Goal: Information Seeking & Learning: Learn about a topic

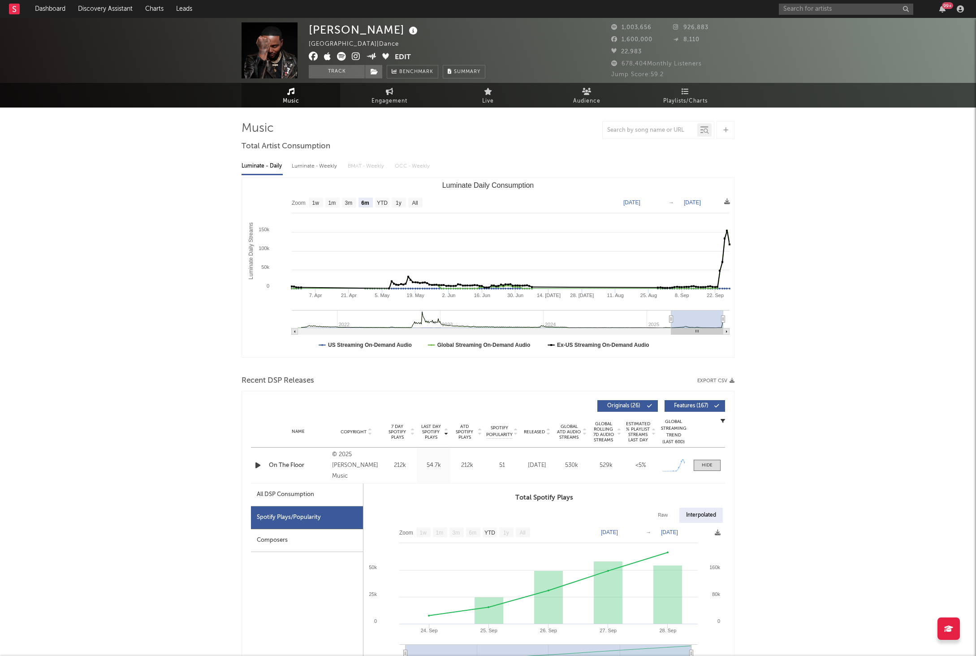
select select "6m"
select select "1w"
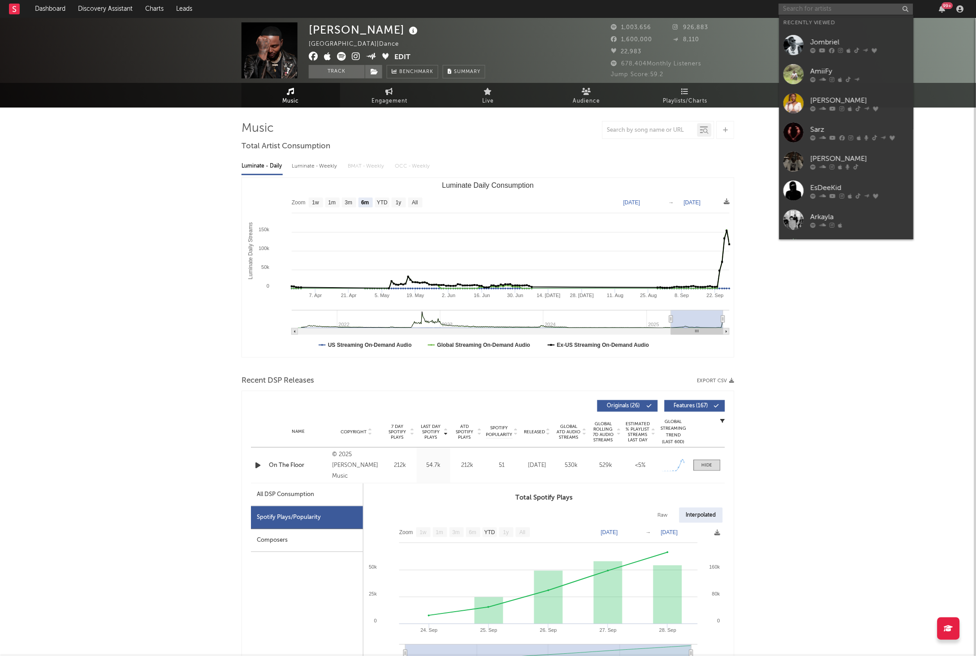
click at [822, 9] on input "text" at bounding box center [846, 9] width 134 height 11
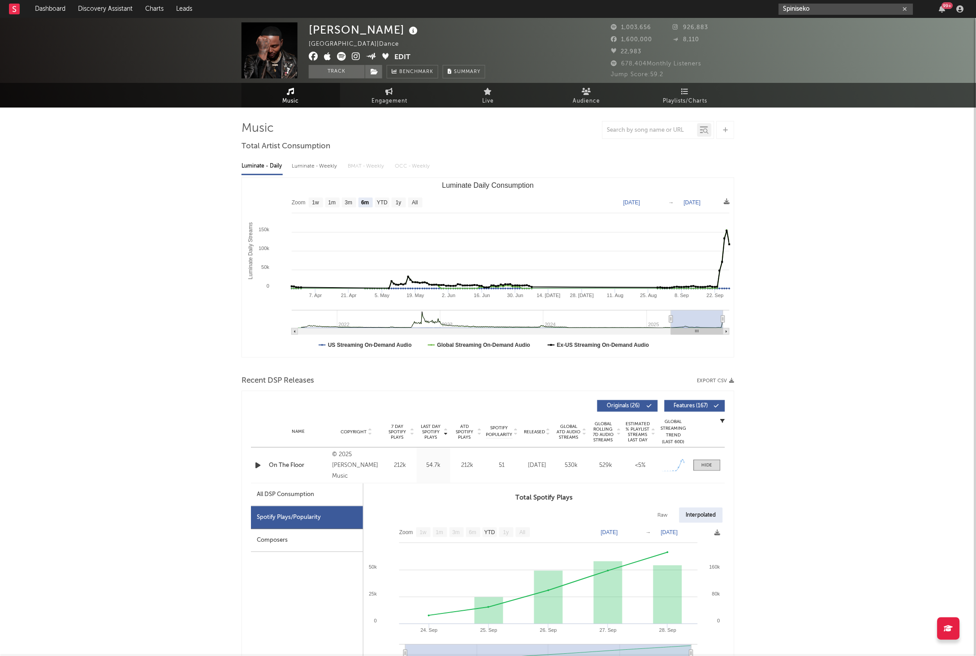
type input "Spiniseko"
click at [848, 21] on link "Sqiniseko SqinQ" at bounding box center [846, 29] width 134 height 29
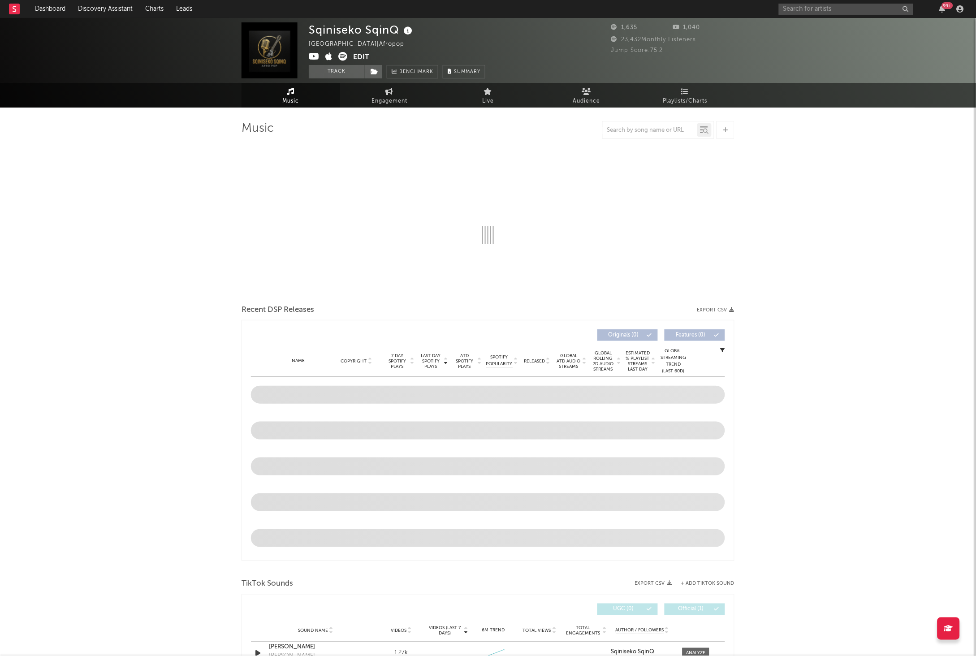
select select "1w"
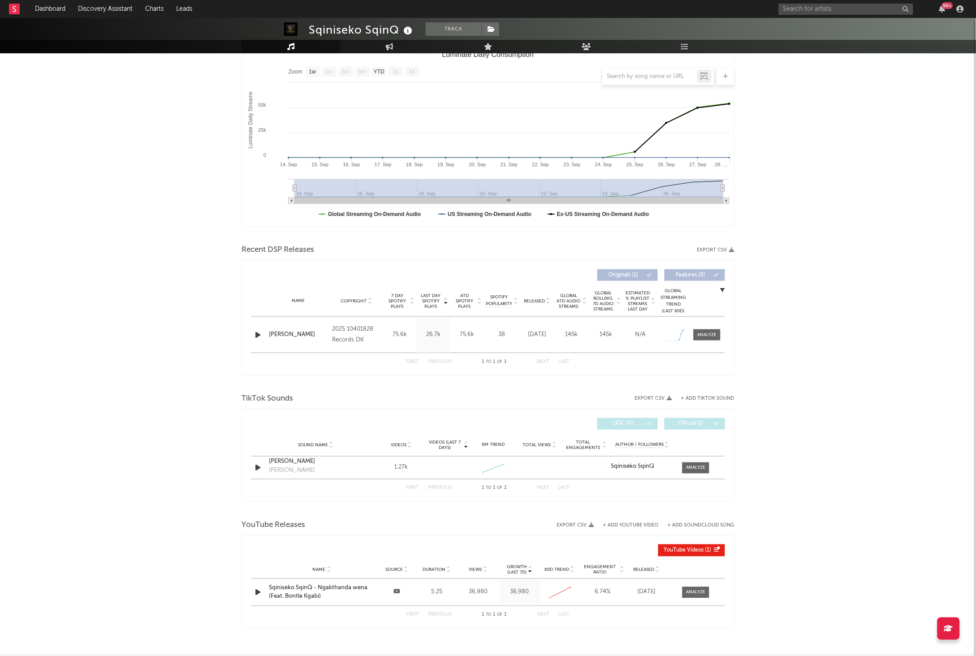
scroll to position [135, 0]
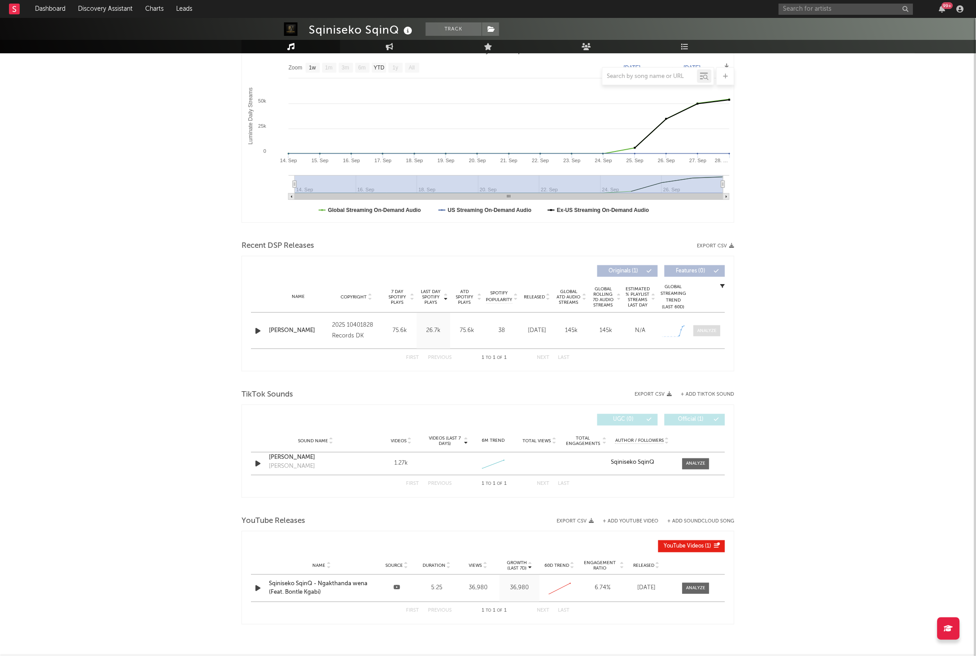
click at [708, 328] on div at bounding box center [707, 331] width 19 height 7
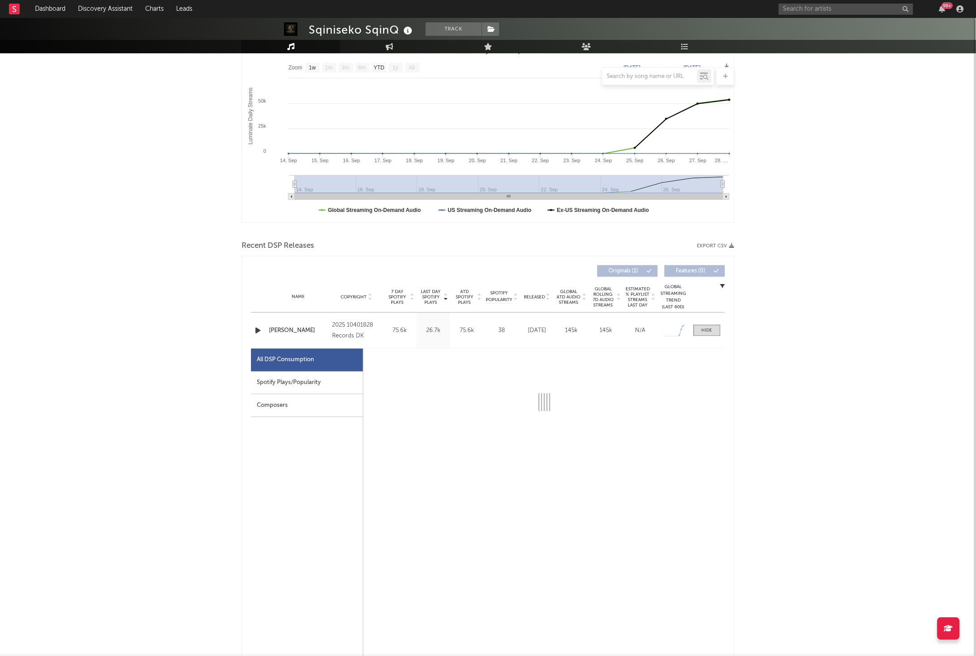
select select "1w"
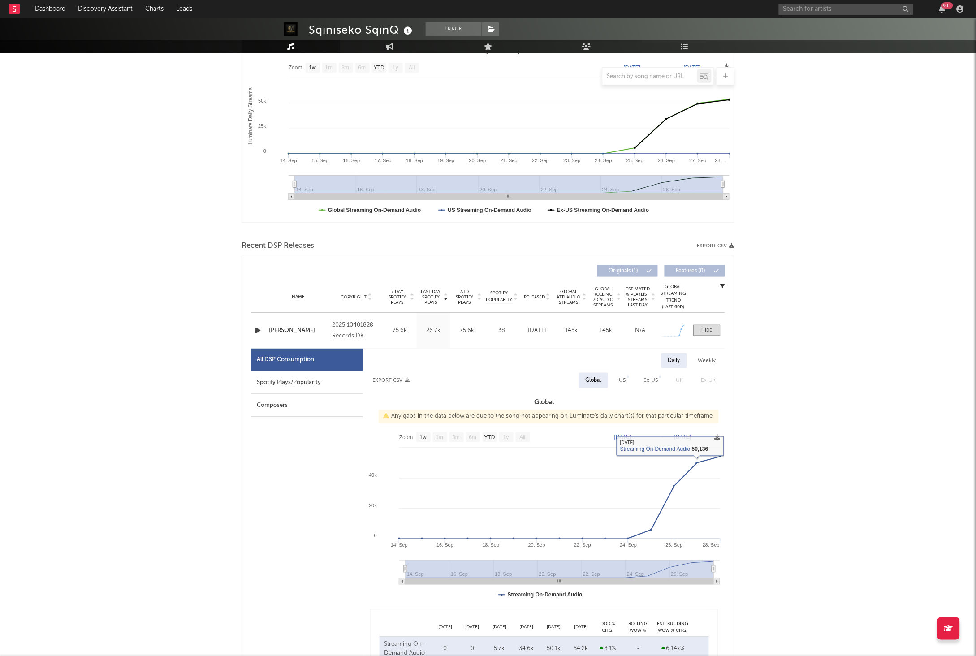
click at [337, 389] on div "Spotify Plays/Popularity" at bounding box center [307, 382] width 112 height 23
select select "1w"
